Goal: Task Accomplishment & Management: Manage account settings

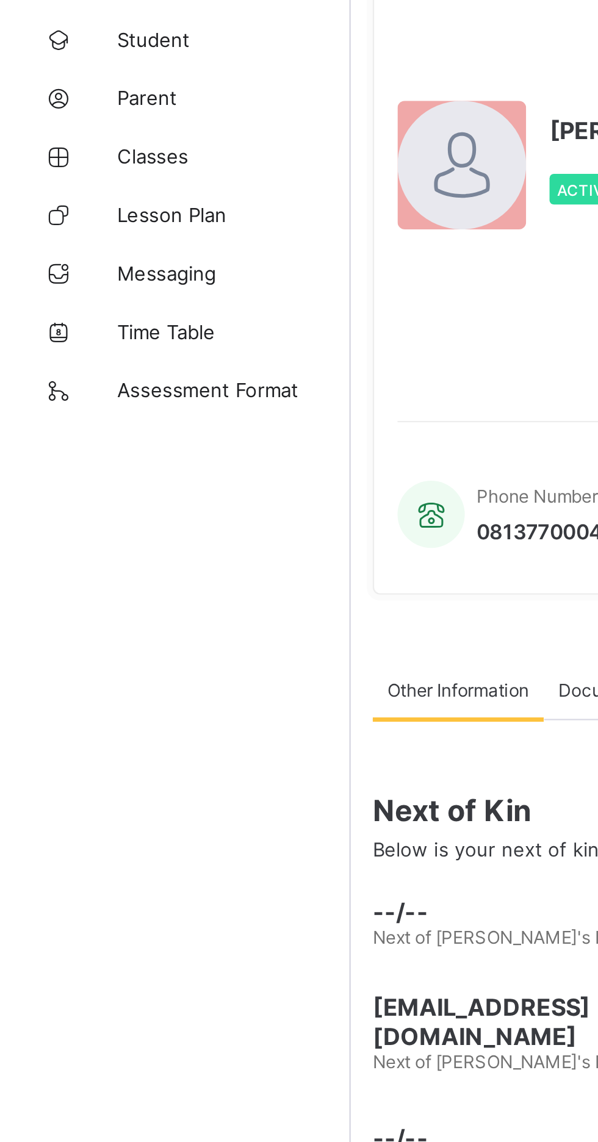
click at [63, 171] on span "Classes" at bounding box center [98, 171] width 98 height 10
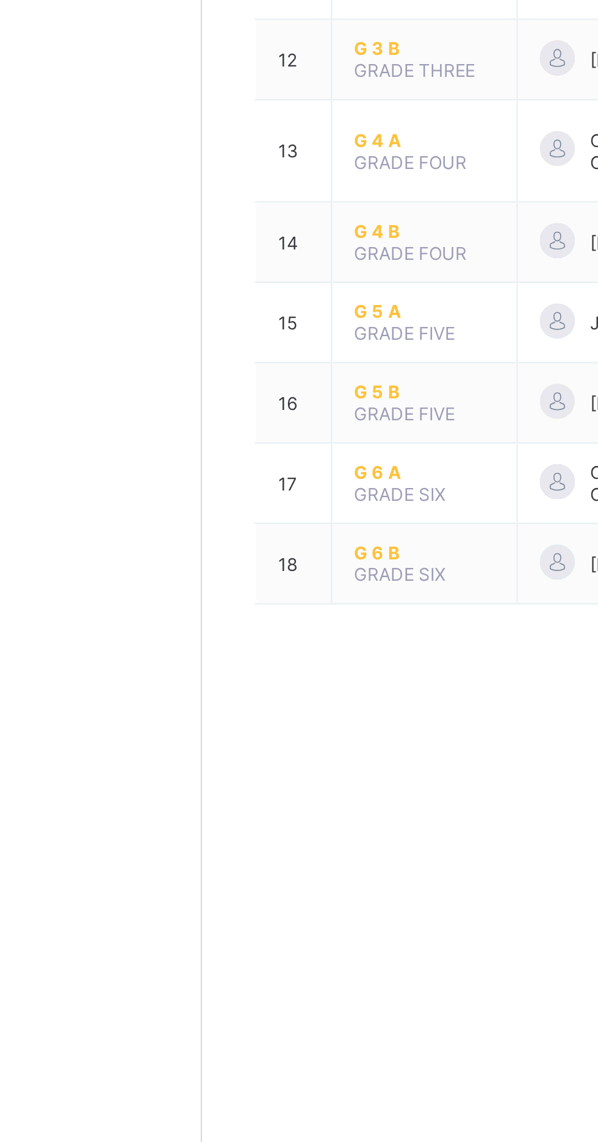
click at [233, 824] on span "G 6 B" at bounding box center [239, 828] width 59 height 9
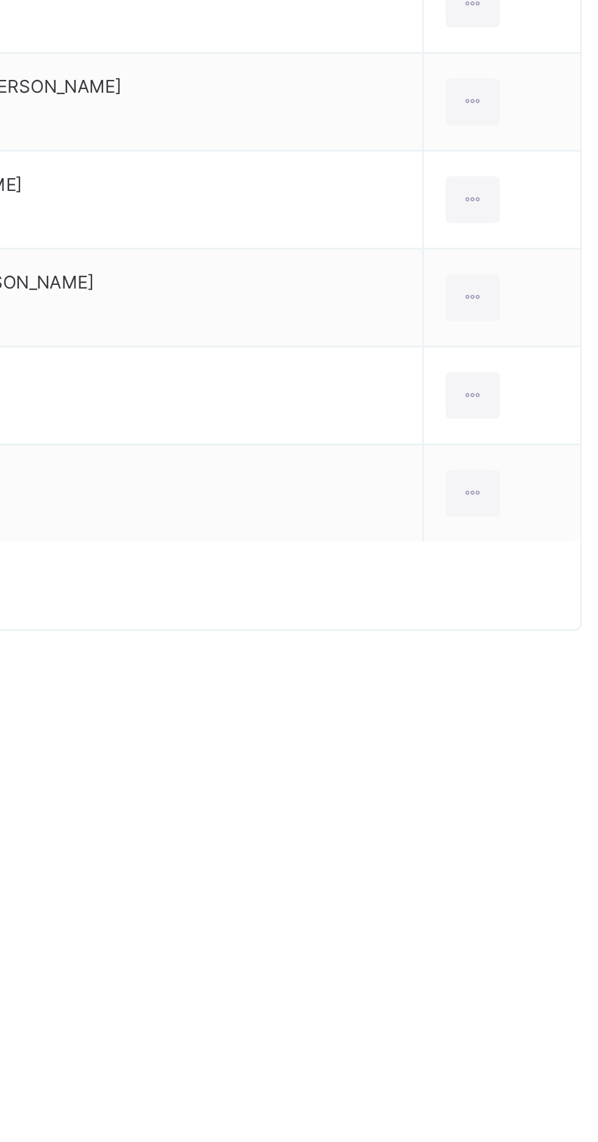
click at [519, 797] on div at bounding box center [530, 804] width 23 height 20
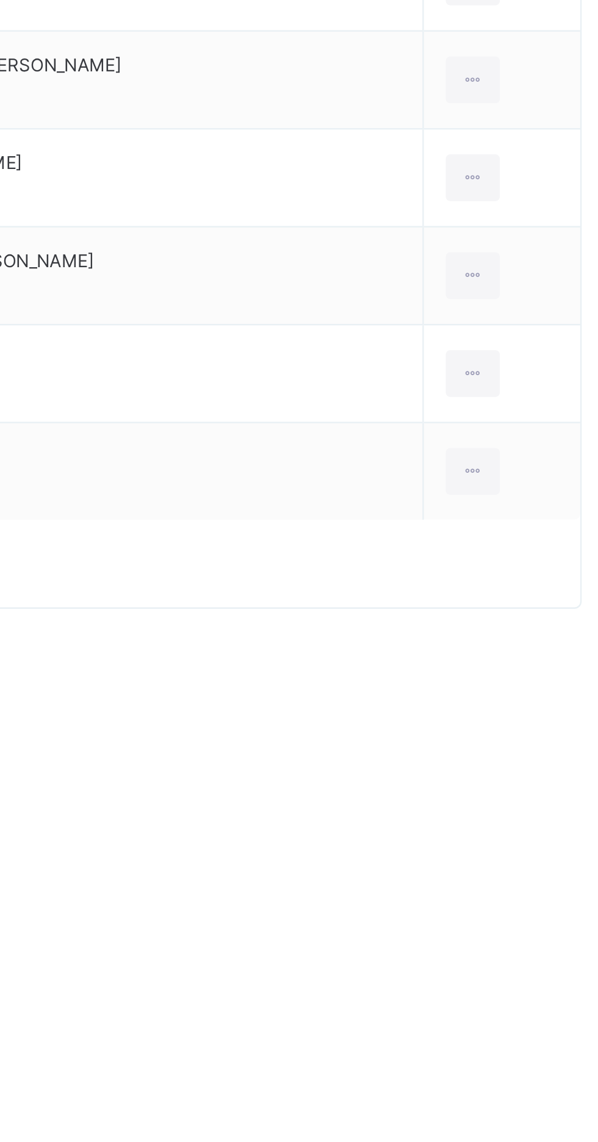
click at [0, 0] on div "View Profile" at bounding box center [0, 0] width 0 height 0
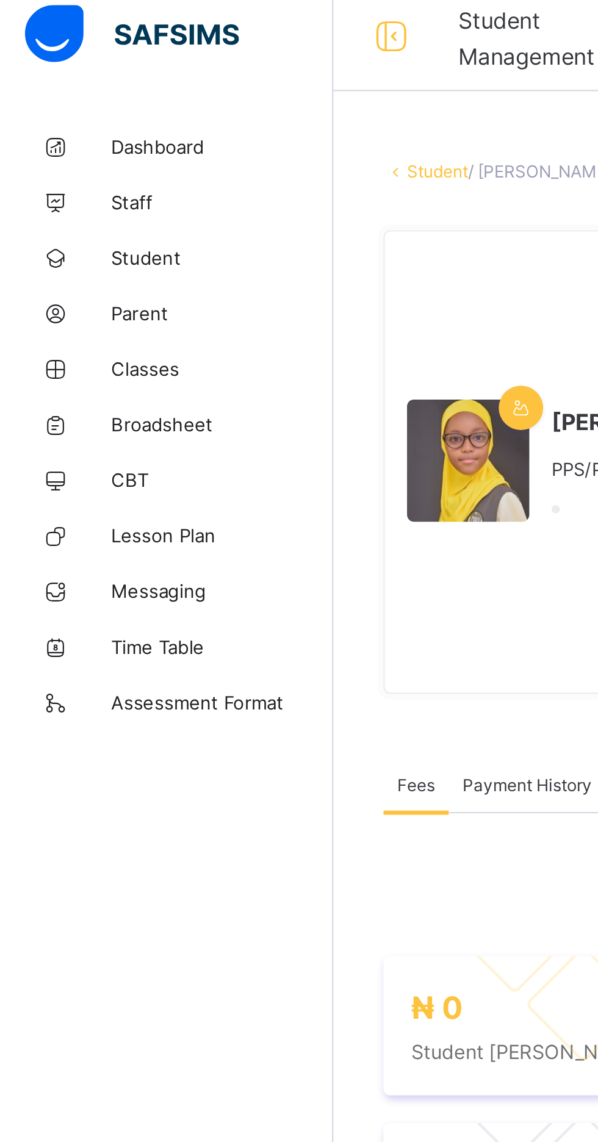
click at [77, 117] on span "Student" at bounding box center [98, 122] width 98 height 10
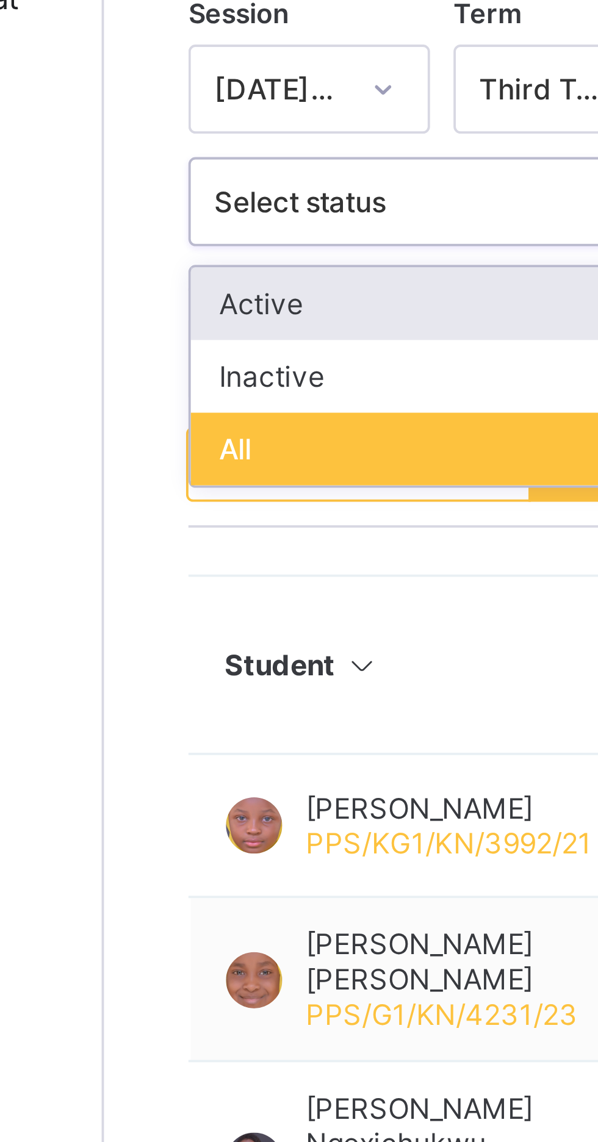
click at [234, 394] on div "Active" at bounding box center [234, 397] width 131 height 19
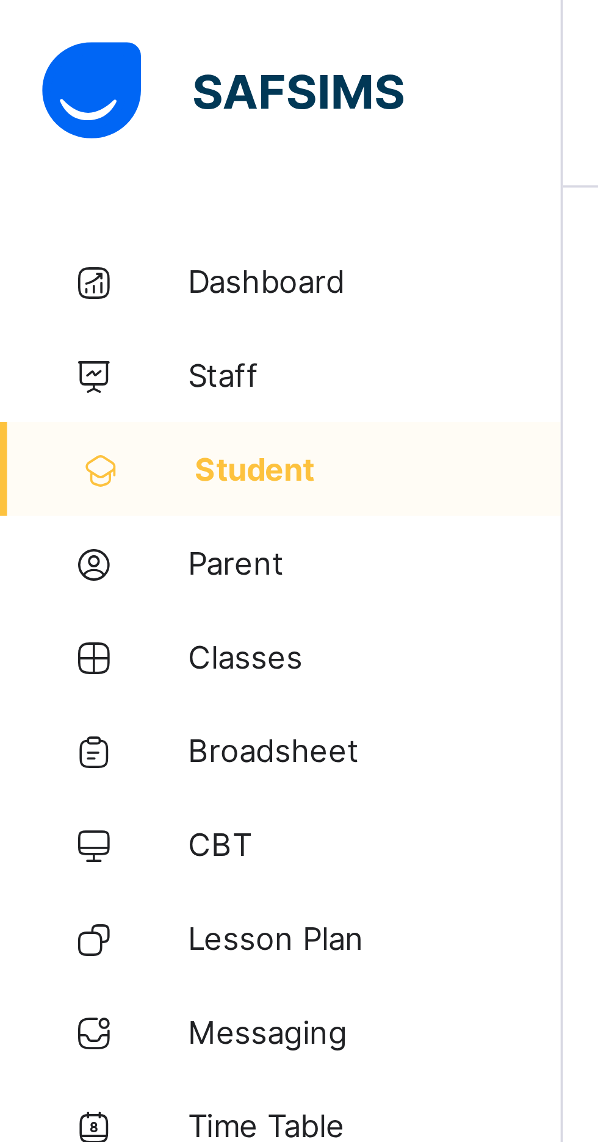
click at [61, 173] on span "Classes" at bounding box center [98, 171] width 98 height 10
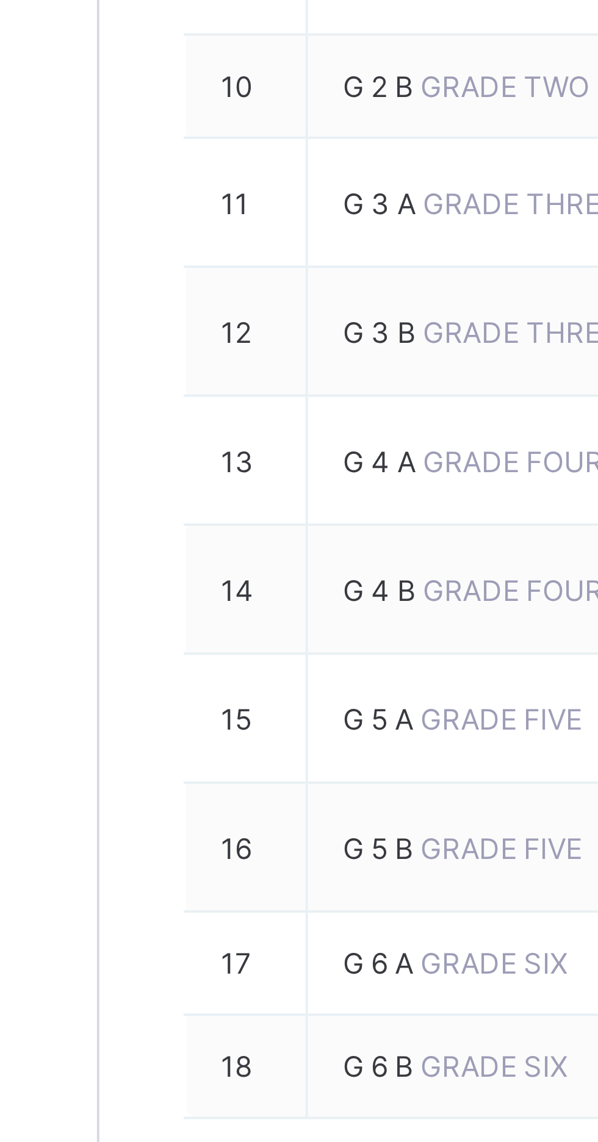
click at [220, 856] on span "G 6 B" at bounding box center [220, 860] width 20 height 9
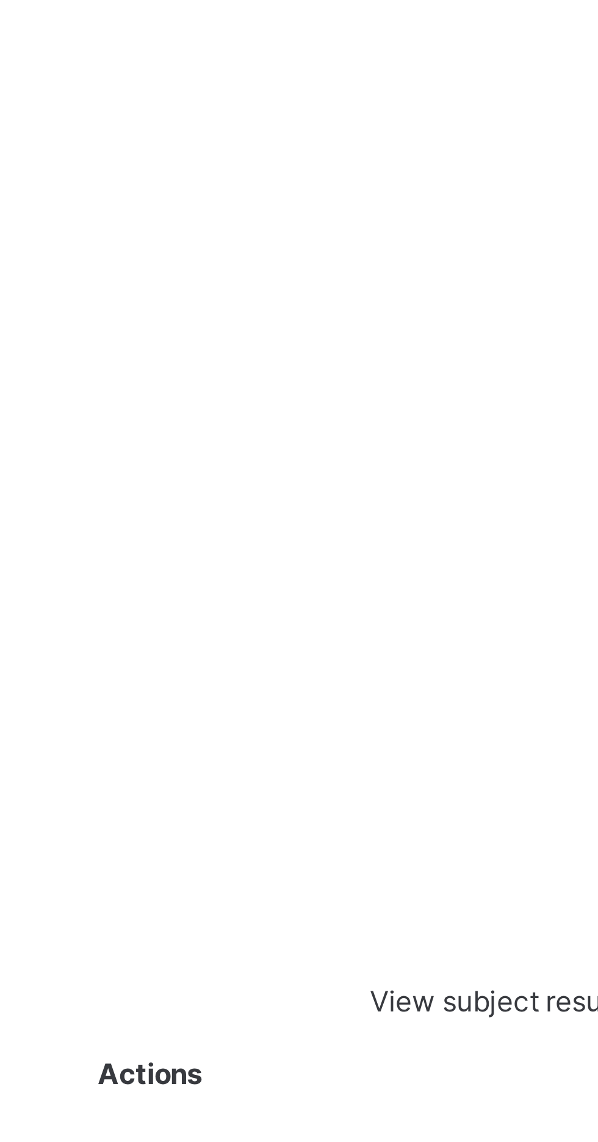
click at [395, 819] on div at bounding box center [390, 824] width 10 height 11
click at [0, 0] on div "View Profile" at bounding box center [0, 0] width 0 height 0
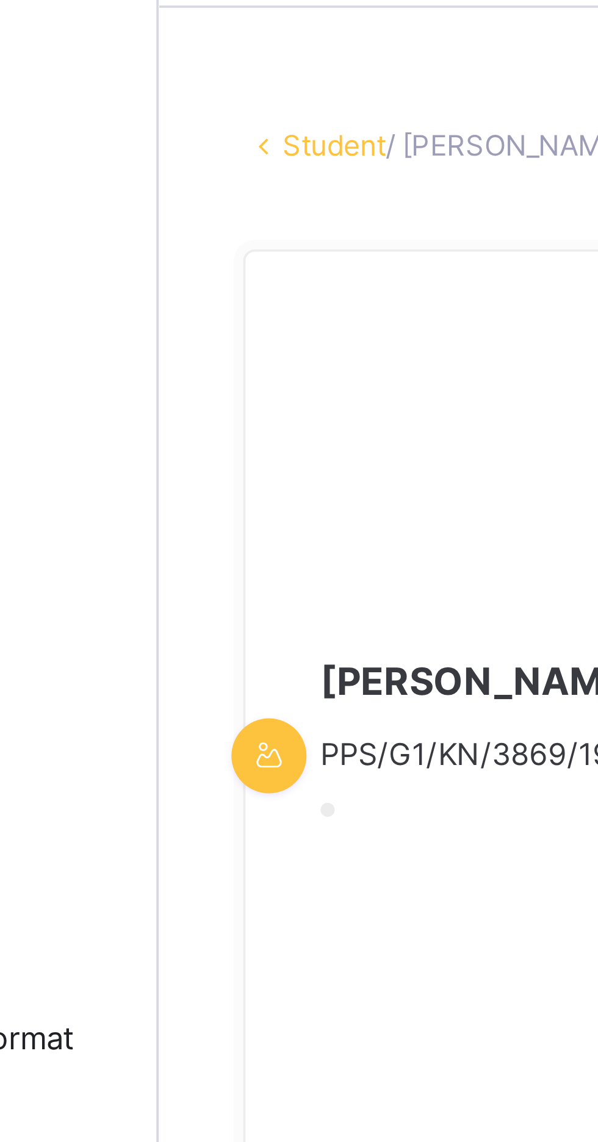
click at [196, 84] on link "Student" at bounding box center [192, 84] width 27 height 9
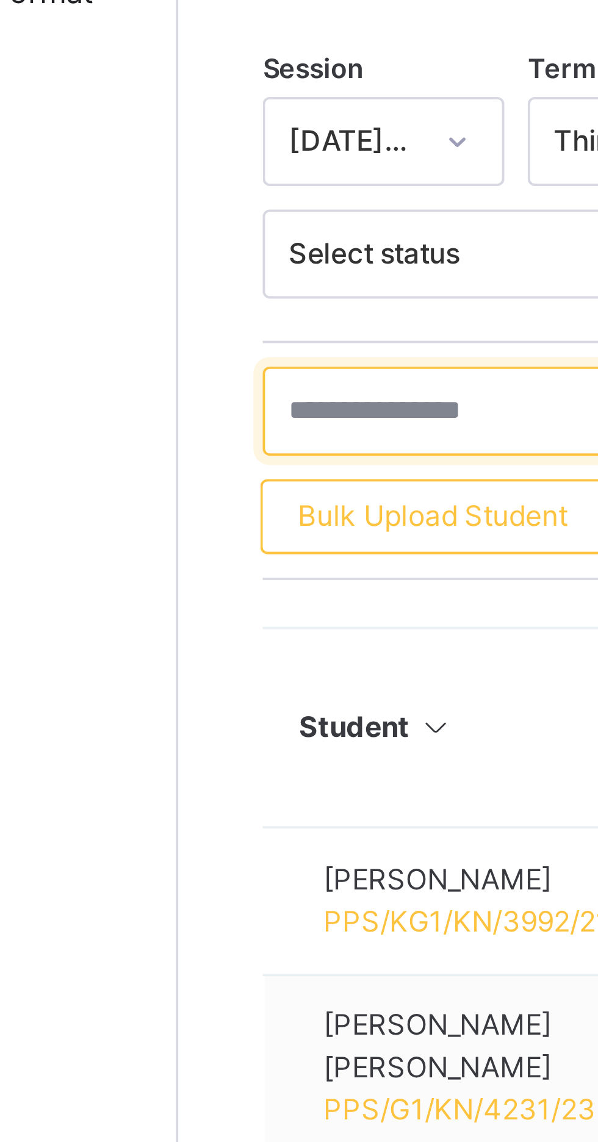
click at [187, 427] on input "text" at bounding box center [259, 425] width 183 height 23
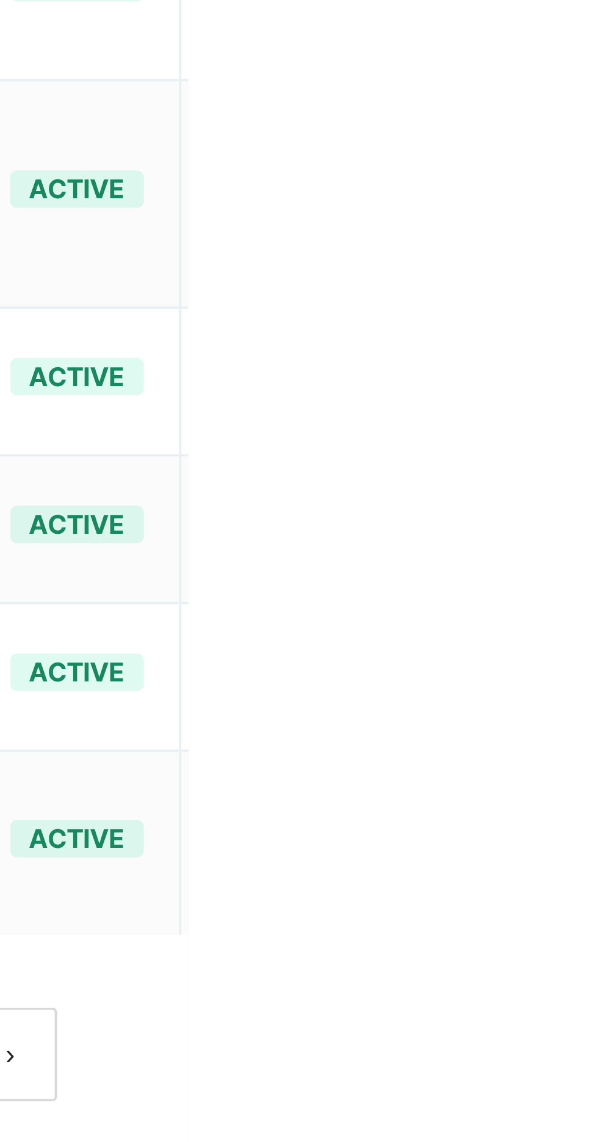
type input "*********"
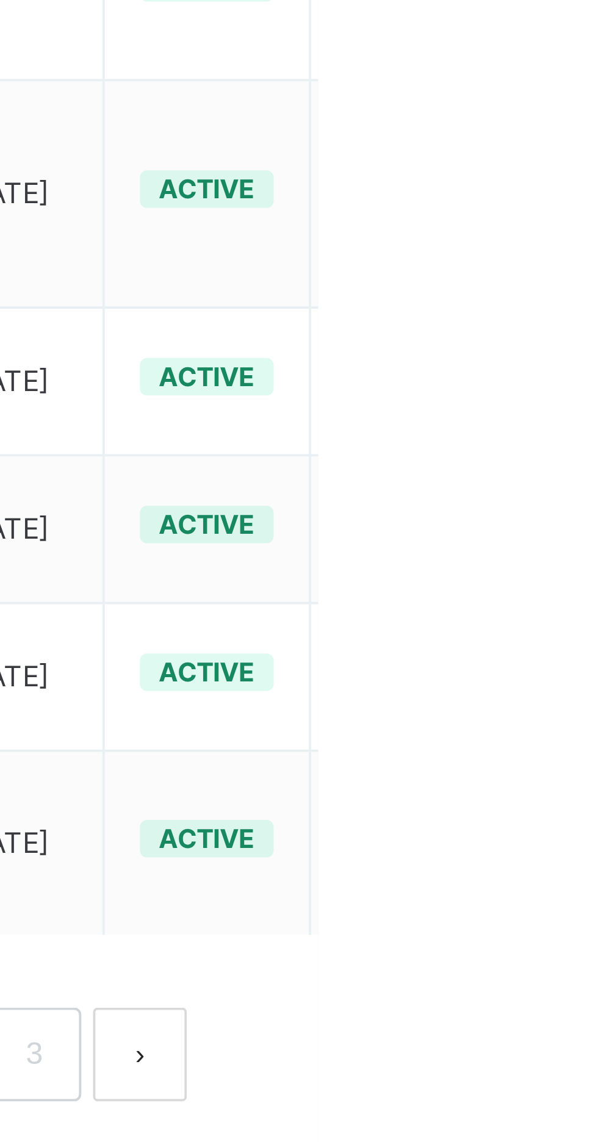
click at [0, 0] on div "Delete Student" at bounding box center [0, 0] width 0 height 0
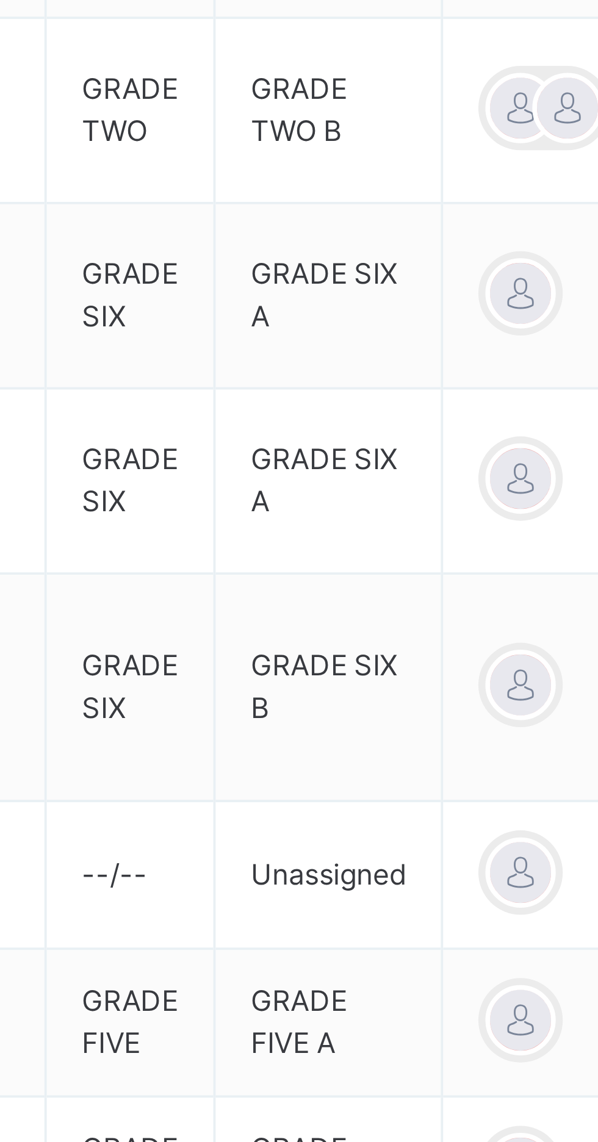
click at [306, 1080] on div at bounding box center [296, 1110] width 20 height 61
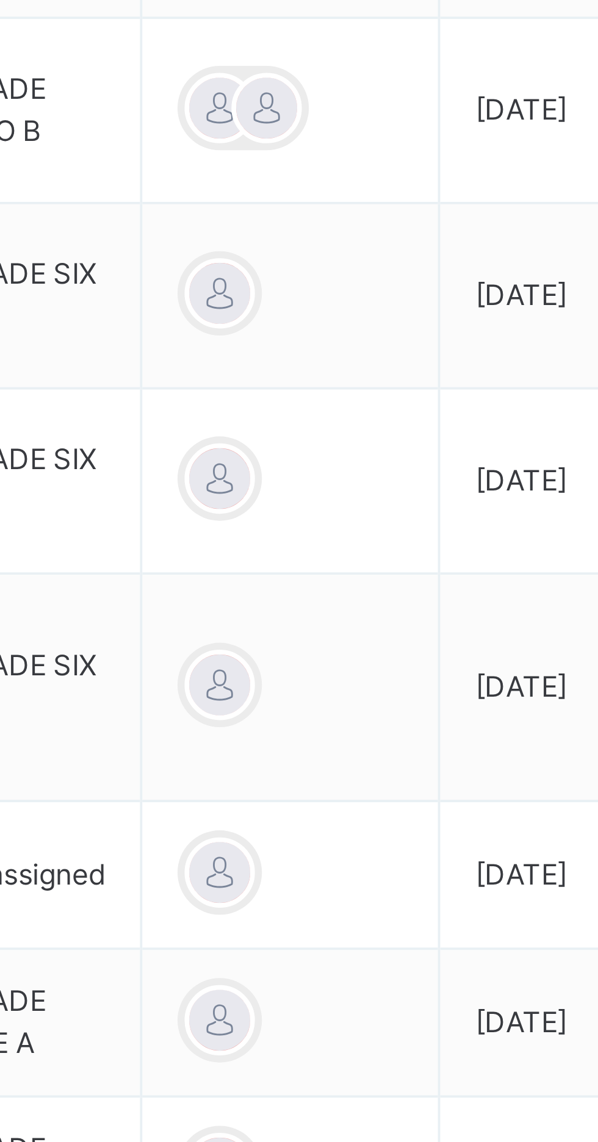
click at [453, 1056] on div "×" at bounding box center [459, 1069] width 12 height 26
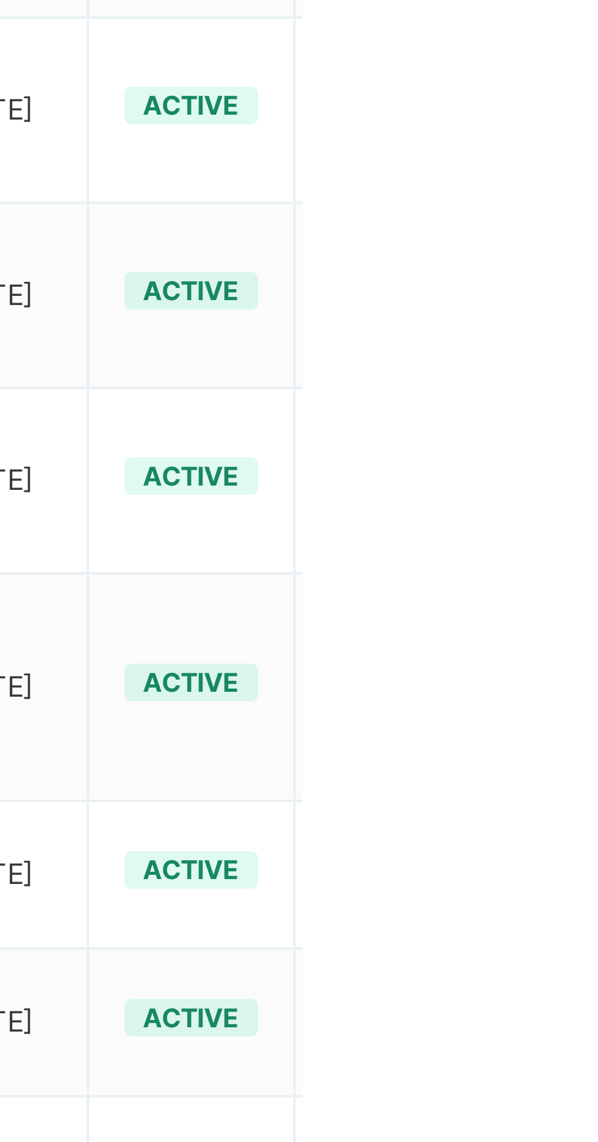
click at [582, 798] on span "active" at bounding box center [569, 794] width 25 height 9
click at [0, 0] on div "View Profile" at bounding box center [0, 0] width 0 height 0
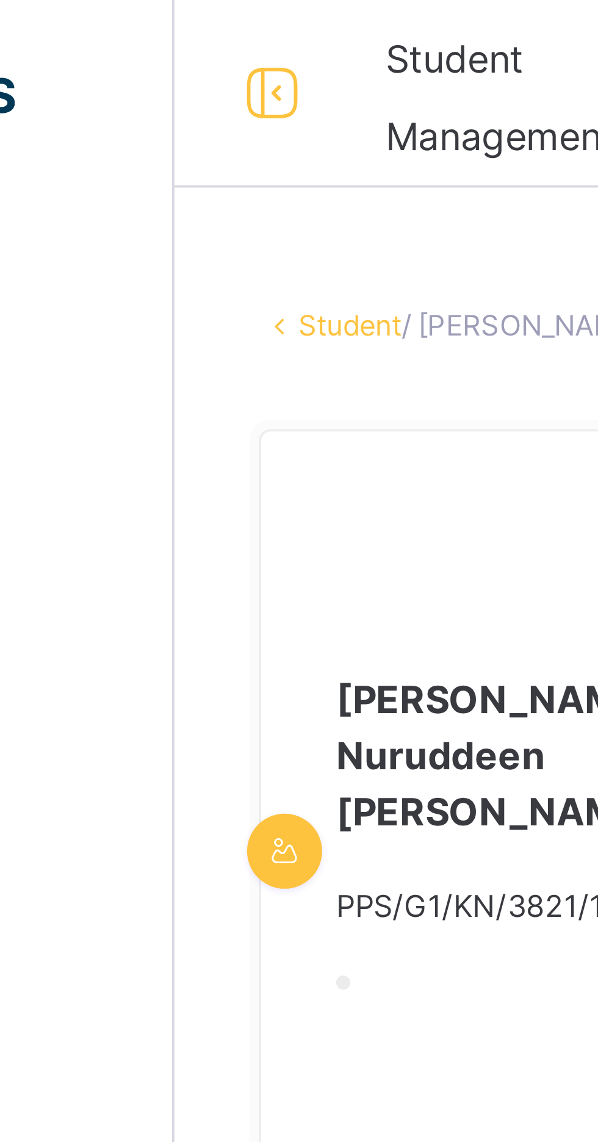
click at [188, 82] on link "Student" at bounding box center [192, 84] width 27 height 9
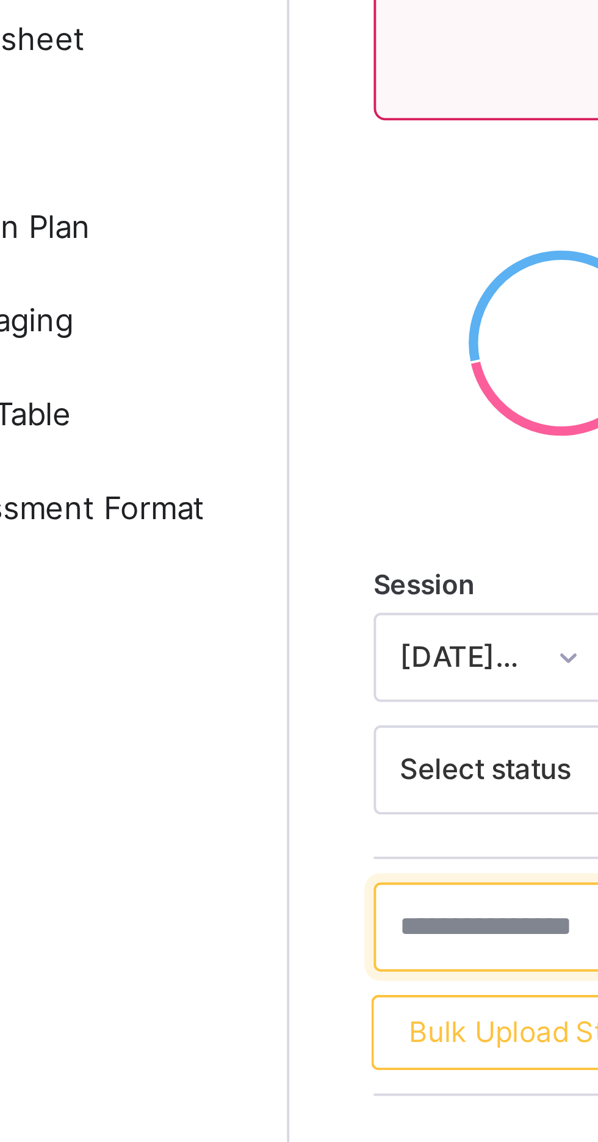
click at [196, 426] on input "text" at bounding box center [259, 425] width 183 height 23
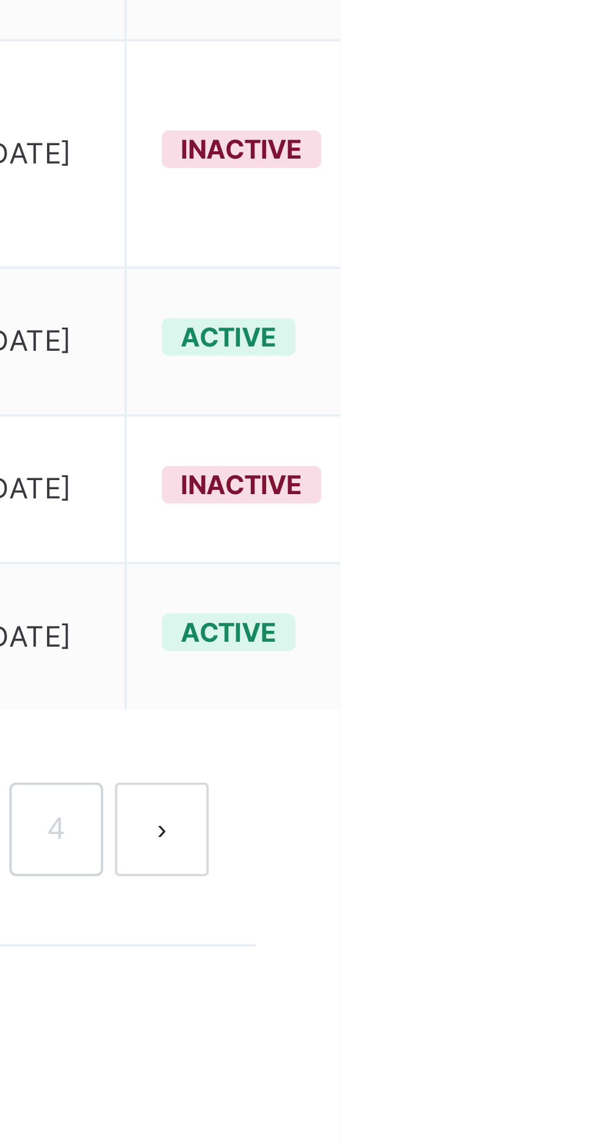
type input "********"
click at [0, 0] on div "View Profile" at bounding box center [0, 0] width 0 height 0
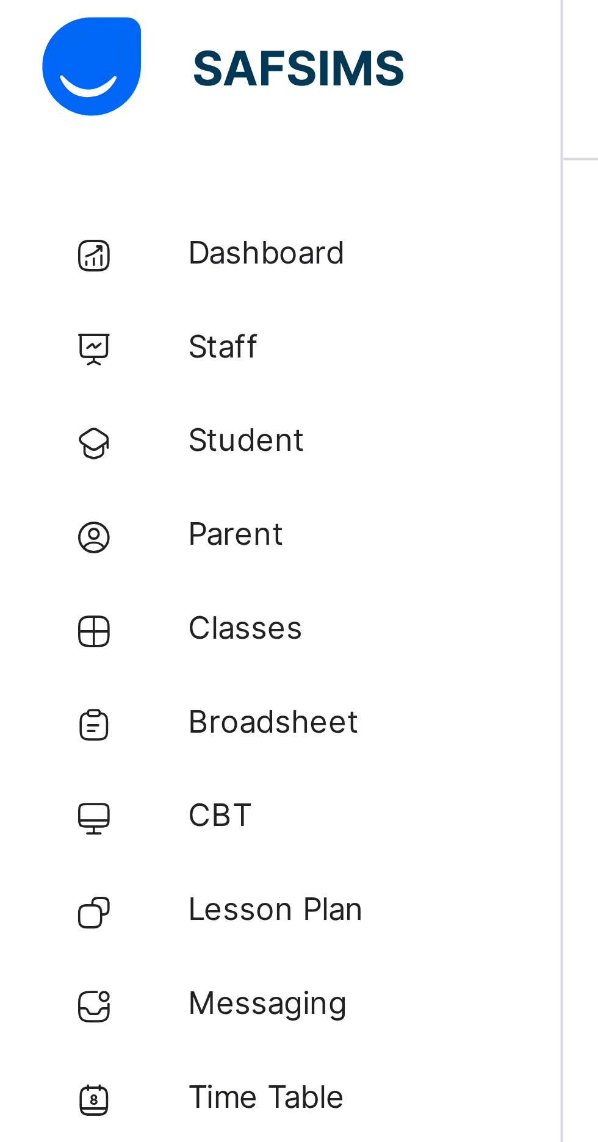
click at [68, 123] on span "Student" at bounding box center [98, 122] width 98 height 12
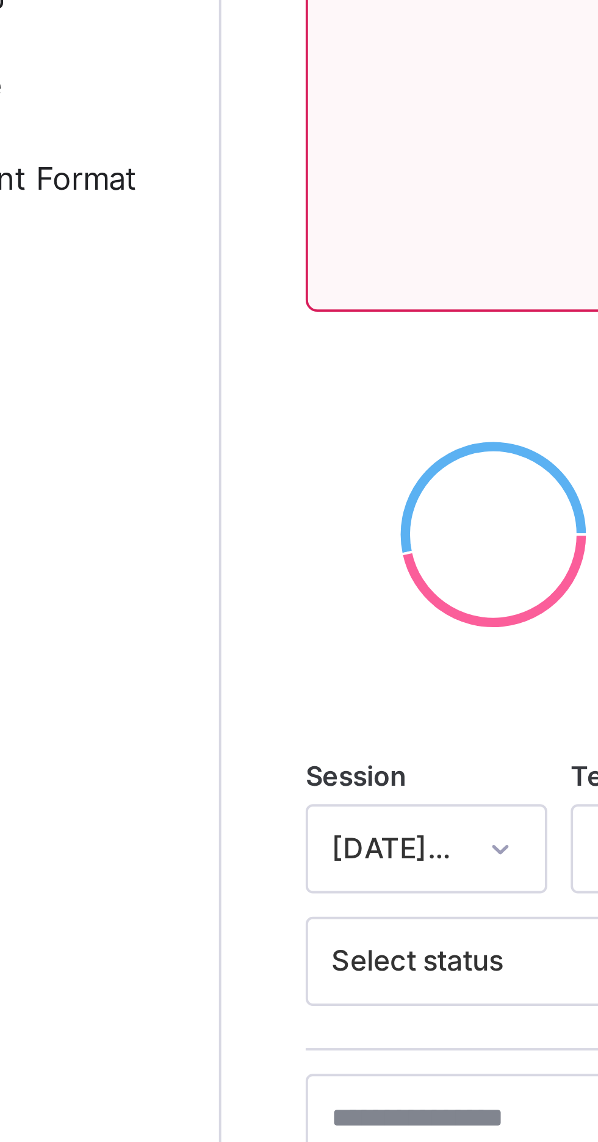
click at [208, 135] on div "× Idle Mode Due to inactivity you would be logged out to the system in the next…" at bounding box center [372, 67] width 452 height 135
click at [214, 135] on div "× Idle Mode Due to inactivity you would be logged out to the system in the next…" at bounding box center [372, 67] width 452 height 135
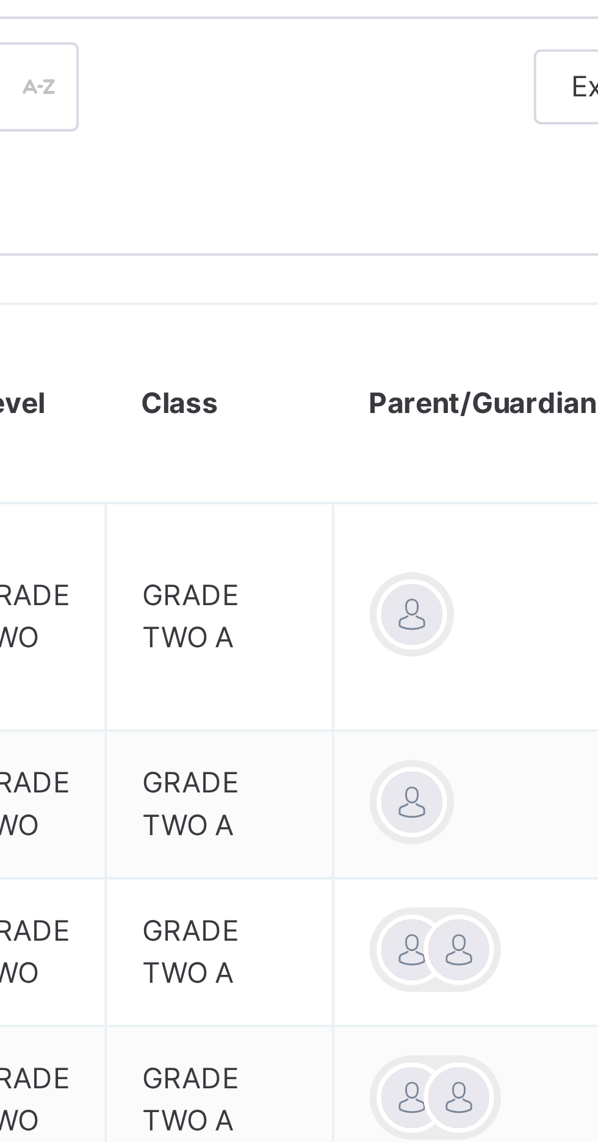
click at [434, 123] on div "Resume" at bounding box center [442, 114] width 46 height 20
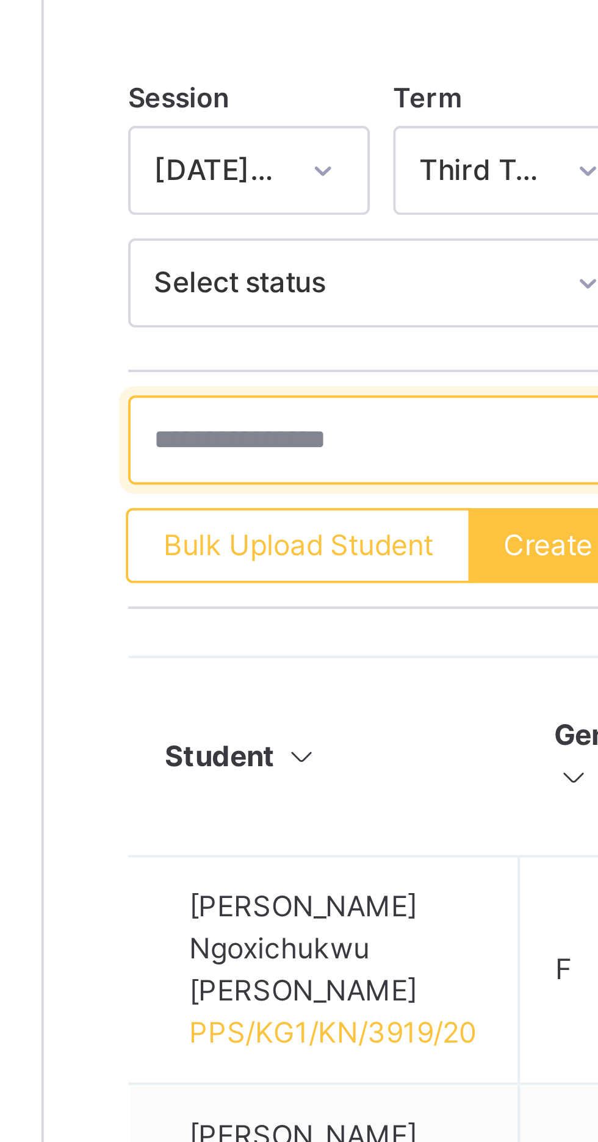
click at [226, 429] on input "text" at bounding box center [259, 425] width 183 height 23
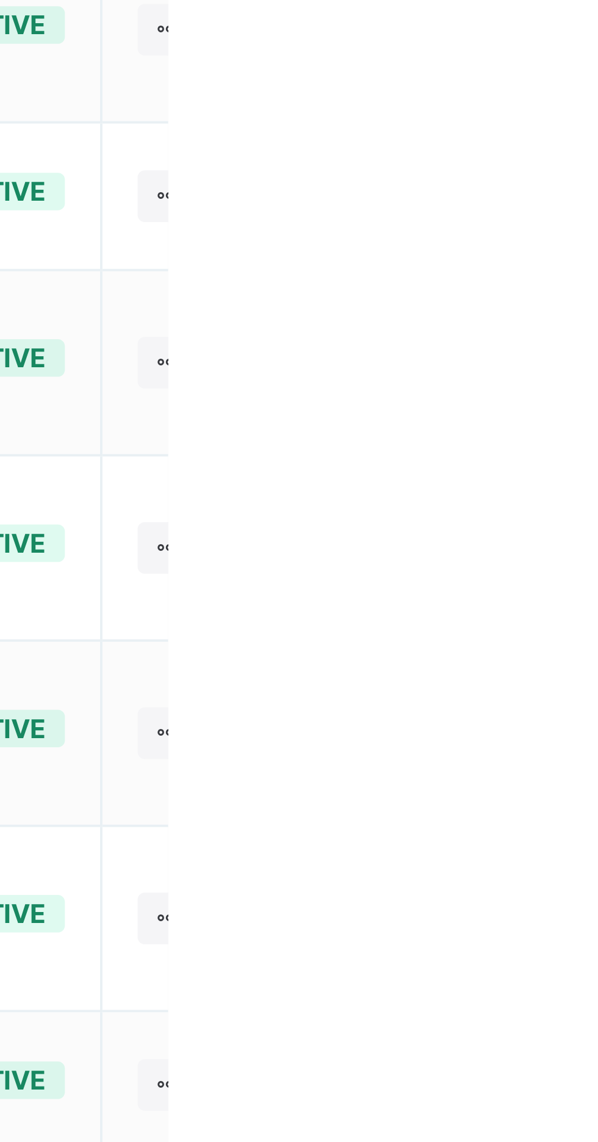
type input "*****"
click at [597, 679] on icon at bounding box center [598, 683] width 10 height 9
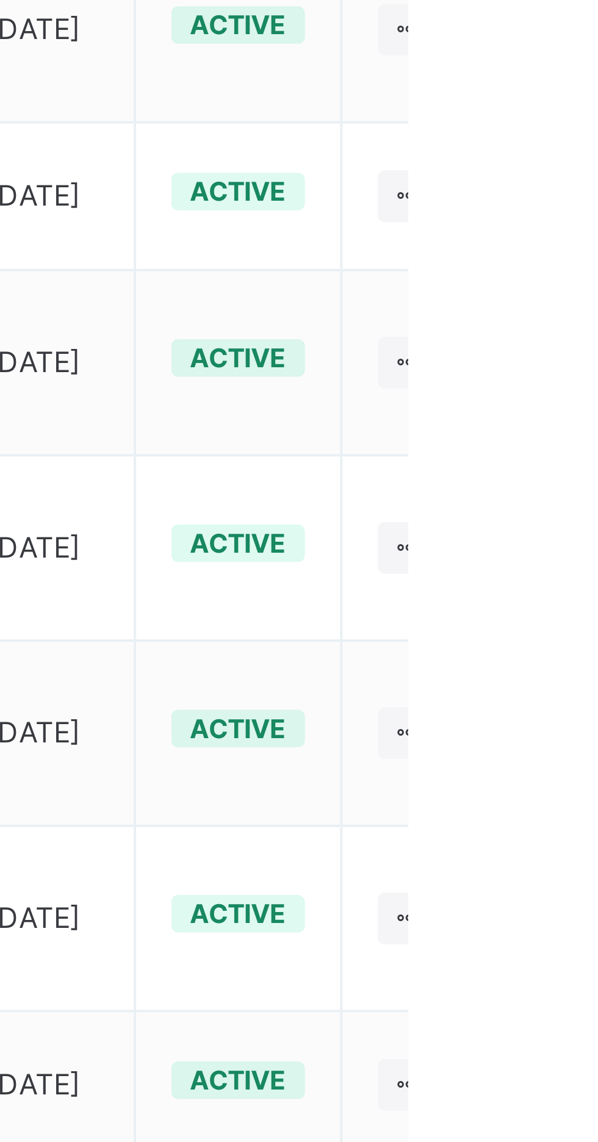
click at [0, 0] on div "View Profile" at bounding box center [0, 0] width 0 height 0
